Goal: Task Accomplishment & Management: Manage account settings

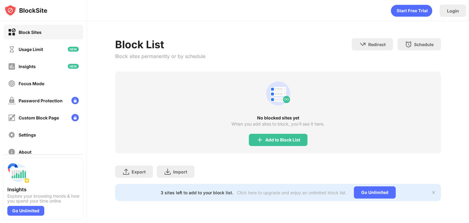
click at [264, 146] on div "No blocked sites yet When you add sites to block, you’ll see it here. Add to Bl…" at bounding box center [278, 112] width 326 height 82
click at [262, 142] on img at bounding box center [259, 139] width 7 height 7
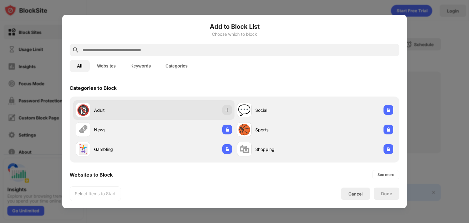
click at [119, 110] on div "Adult" at bounding box center [124, 110] width 60 height 6
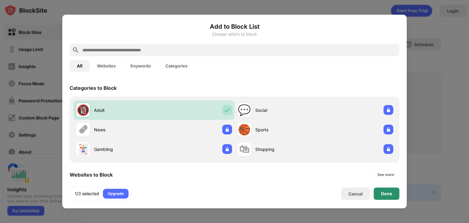
click at [388, 193] on div "Done" at bounding box center [386, 193] width 11 height 5
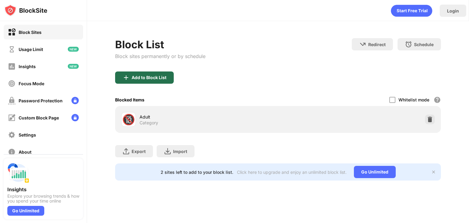
click at [146, 80] on div "Add to Block List" at bounding box center [144, 77] width 59 height 12
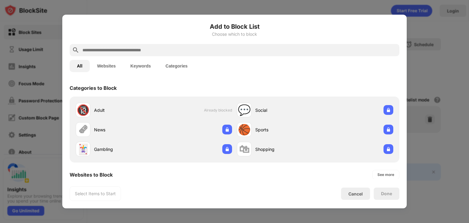
click at [133, 51] on input "text" at bounding box center [239, 49] width 315 height 7
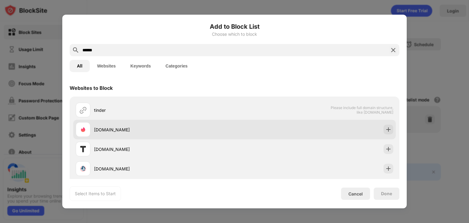
type input "******"
click at [132, 126] on div "[DOMAIN_NAME]" at bounding box center [164, 129] width 140 height 6
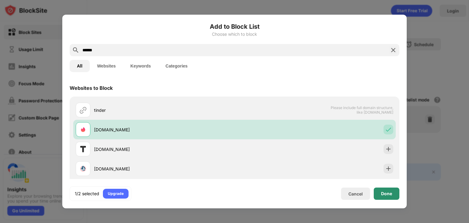
click at [391, 193] on div "Done" at bounding box center [386, 193] width 11 height 5
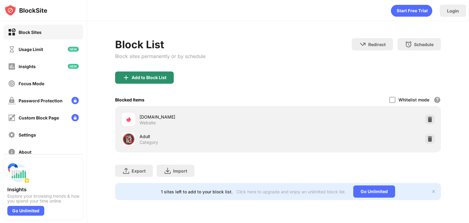
click at [163, 80] on div "Add to Block List" at bounding box center [144, 77] width 59 height 12
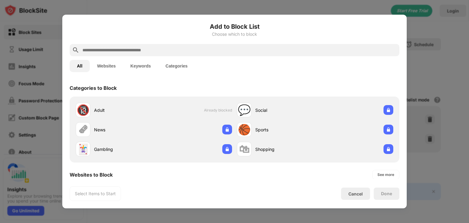
click at [161, 49] on input "text" at bounding box center [239, 49] width 315 height 7
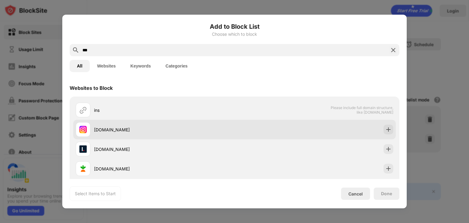
type input "***"
click at [158, 128] on div "[DOMAIN_NAME]" at bounding box center [164, 129] width 140 height 6
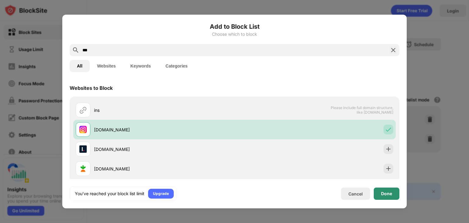
click at [376, 189] on div "Done" at bounding box center [387, 193] width 26 height 12
